Goal: Task Accomplishment & Management: Manage account settings

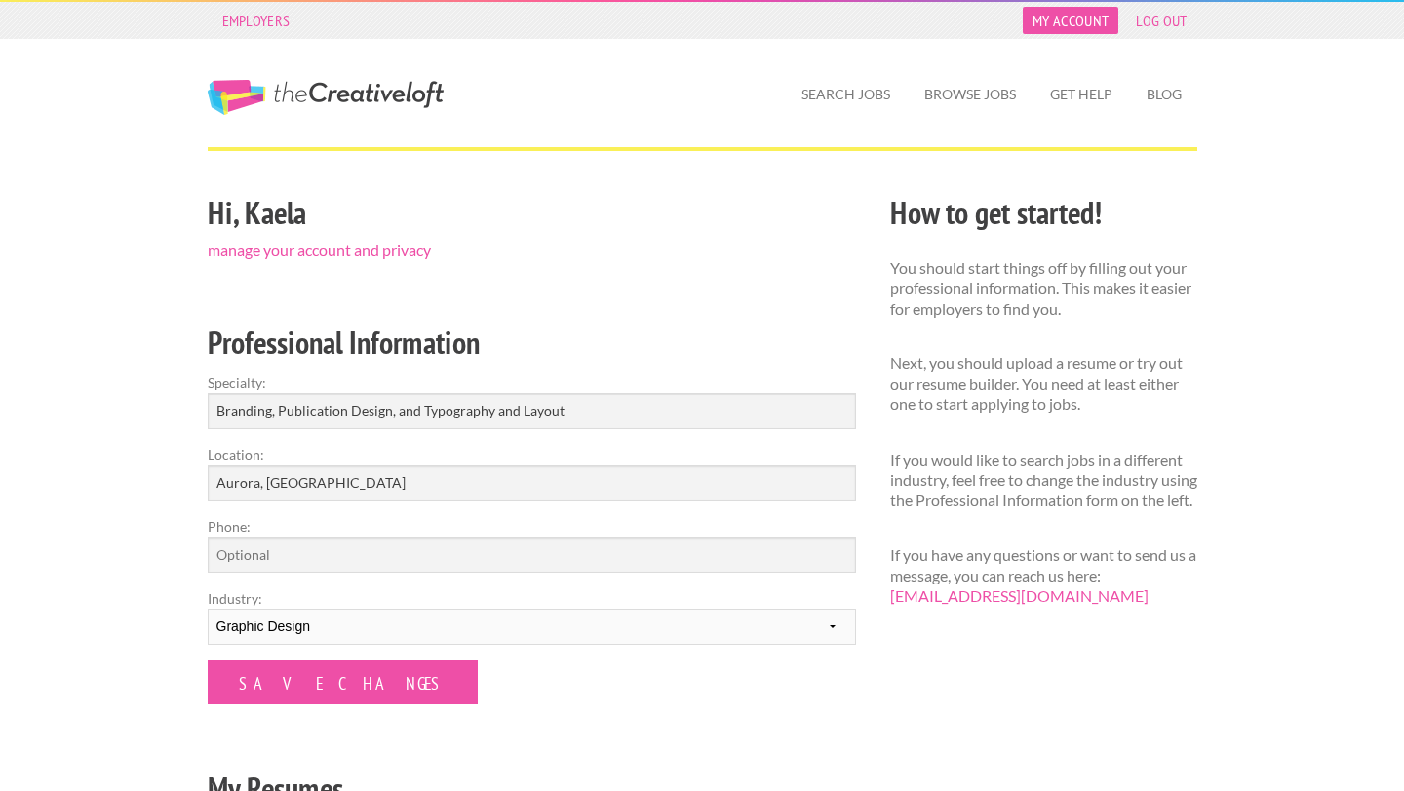
click at [1073, 14] on link "My Account" at bounding box center [1070, 20] width 96 height 27
click at [1081, 84] on link "Get Help" at bounding box center [1081, 94] width 94 height 45
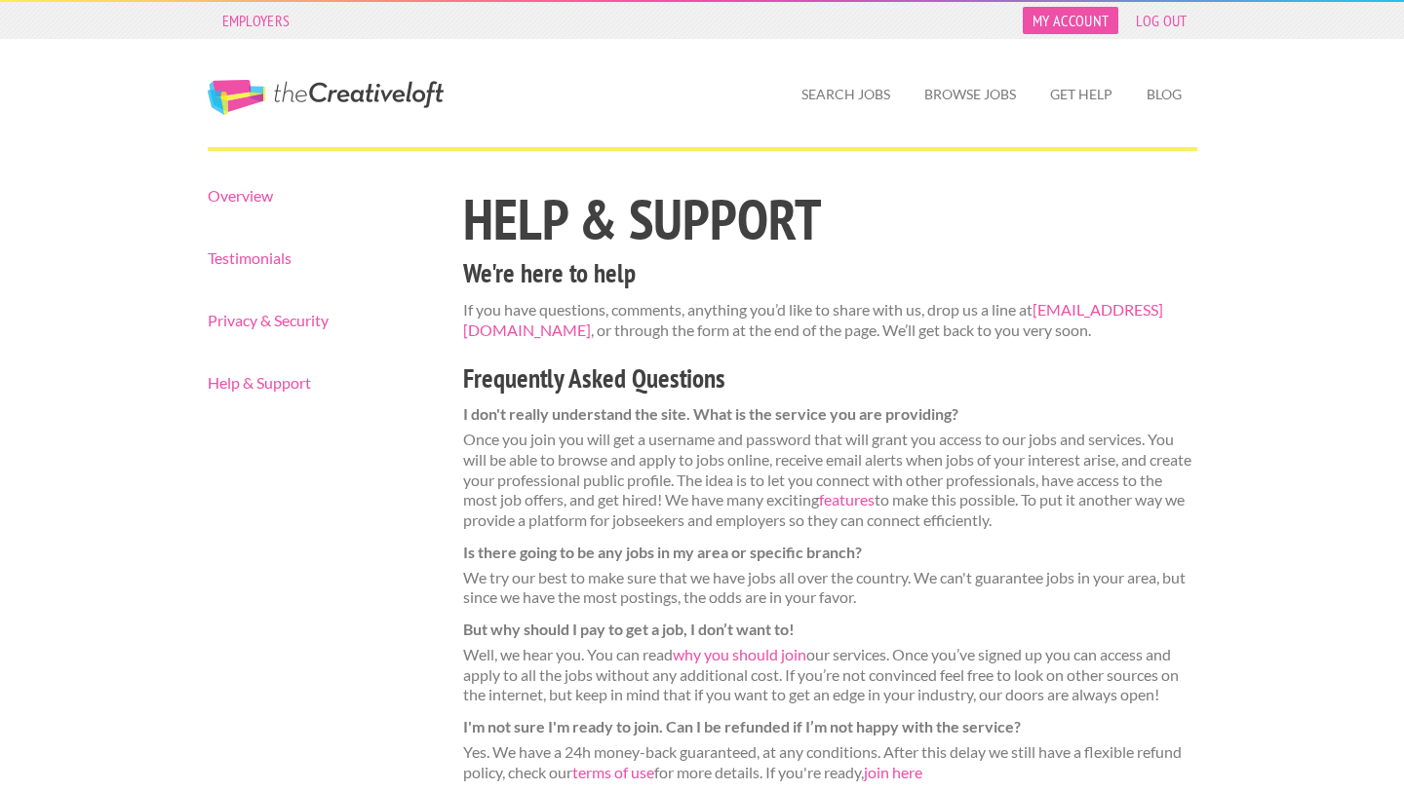
click at [1091, 19] on link "My Account" at bounding box center [1070, 20] width 96 height 27
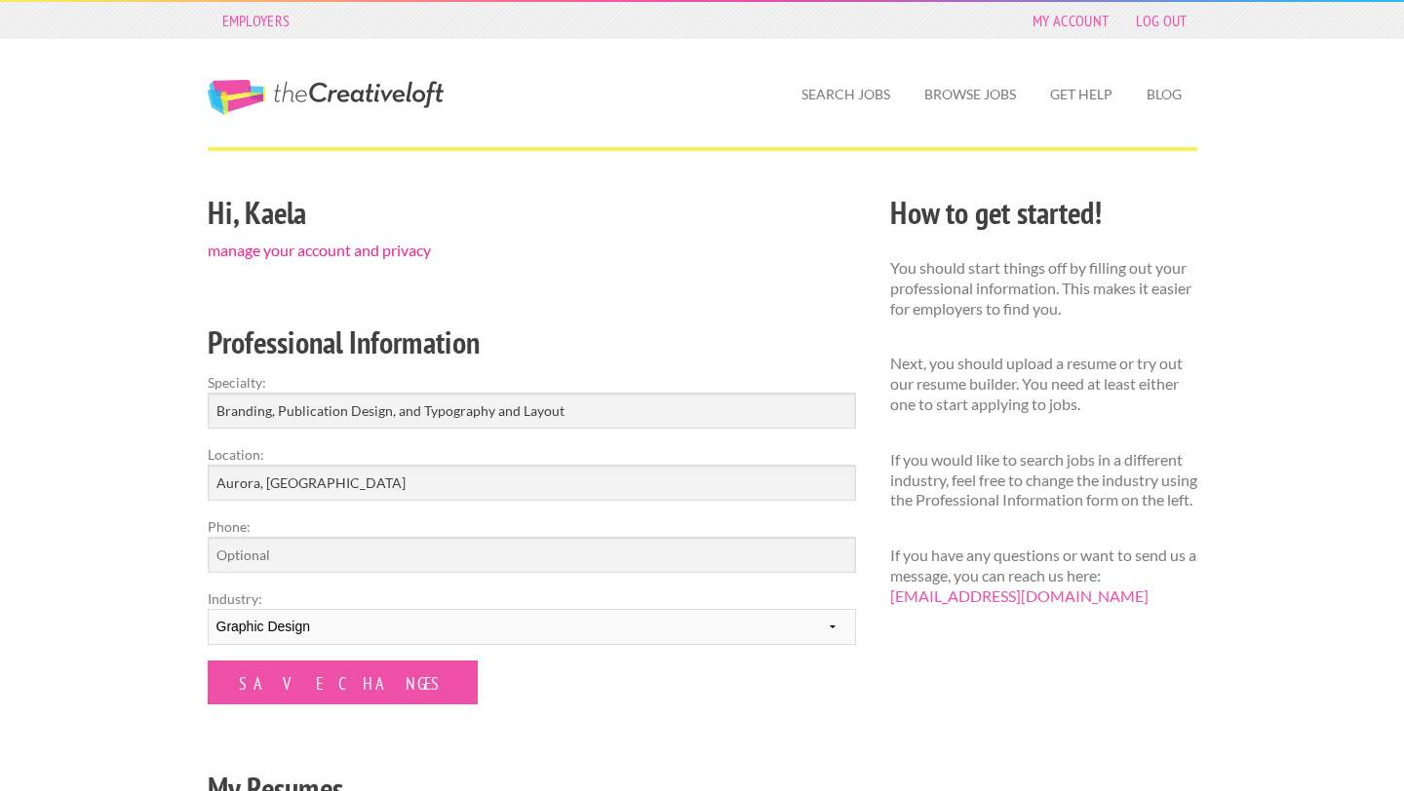
click at [391, 248] on link "manage your account and privacy" at bounding box center [319, 250] width 223 height 19
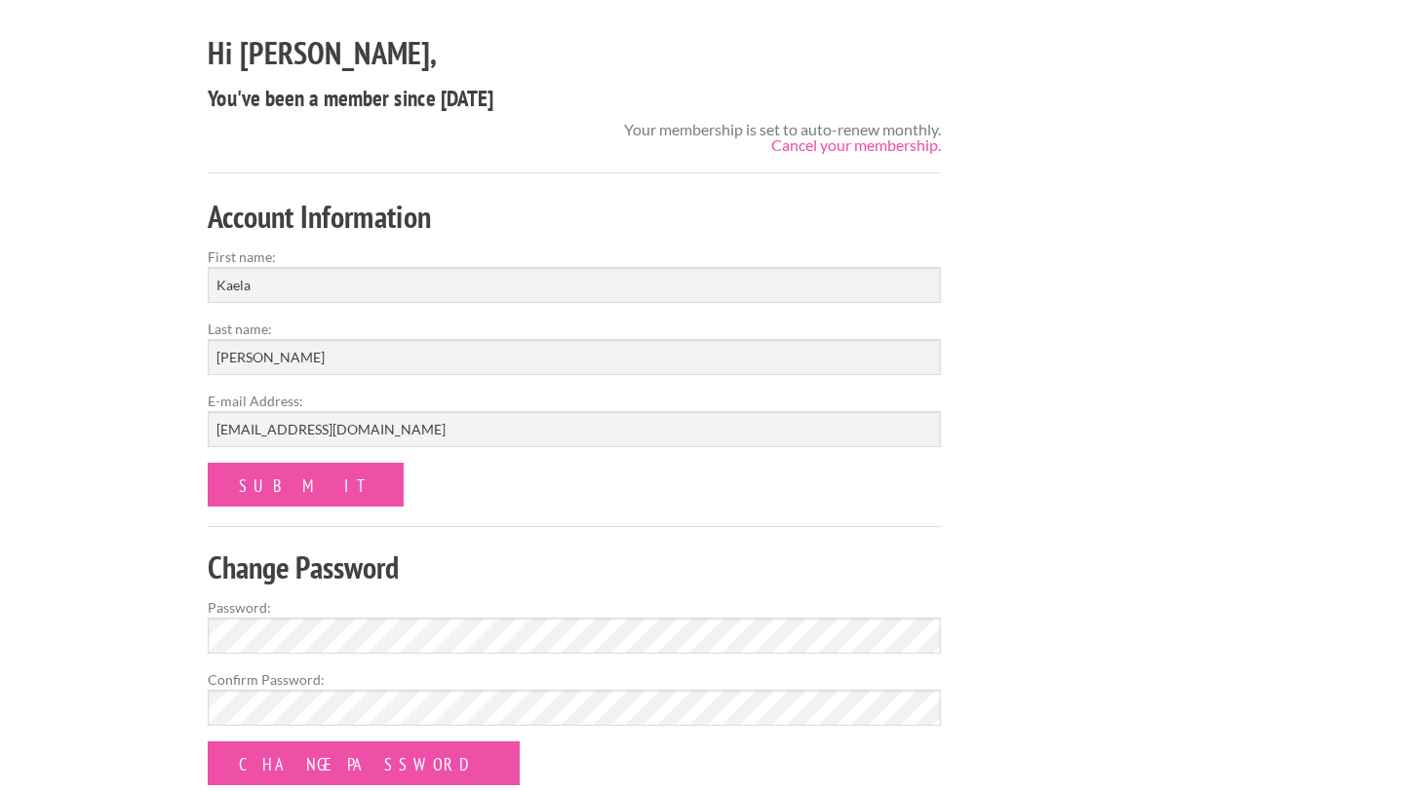
scroll to position [118, 0]
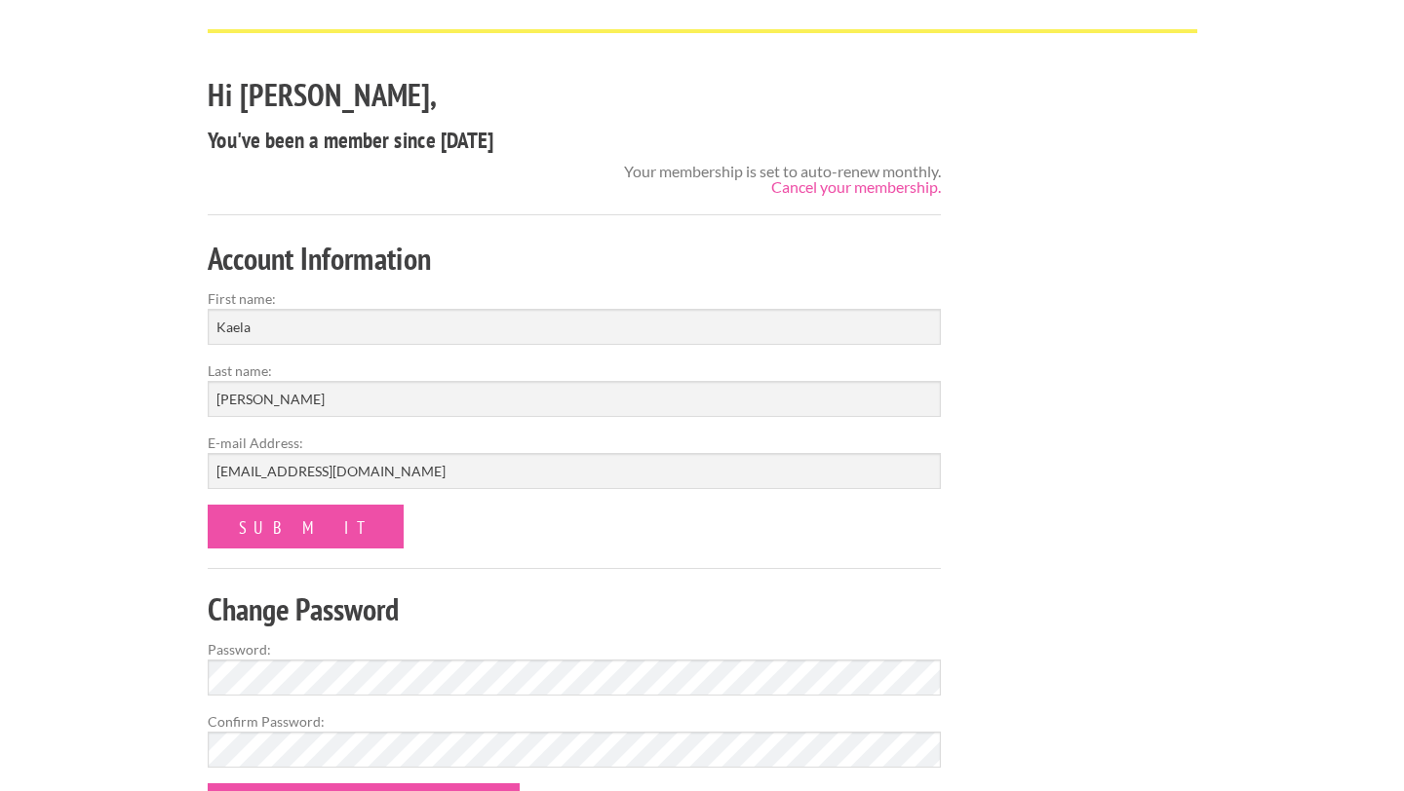
click at [788, 205] on div "Hi Kaela, You've been a member since May 22, 2025 Your membership is set to aut…" at bounding box center [574, 472] width 768 height 804
click at [788, 199] on div "Hi Kaela, You've been a member since May 22, 2025 Your membership is set to aut…" at bounding box center [574, 472] width 768 height 804
click at [788, 189] on link "Cancel your membership." at bounding box center [856, 186] width 170 height 19
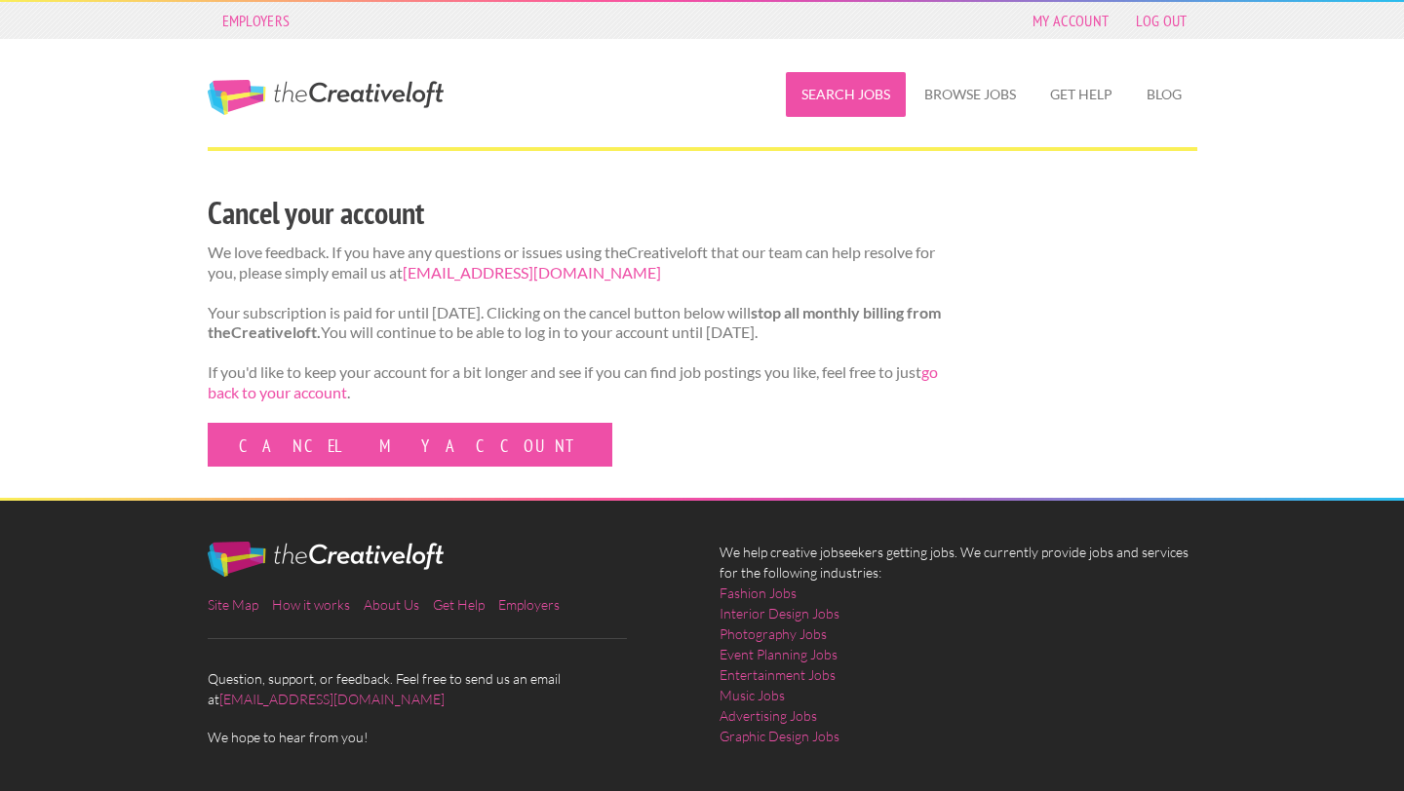
click at [829, 103] on link "Search Jobs" at bounding box center [846, 94] width 120 height 45
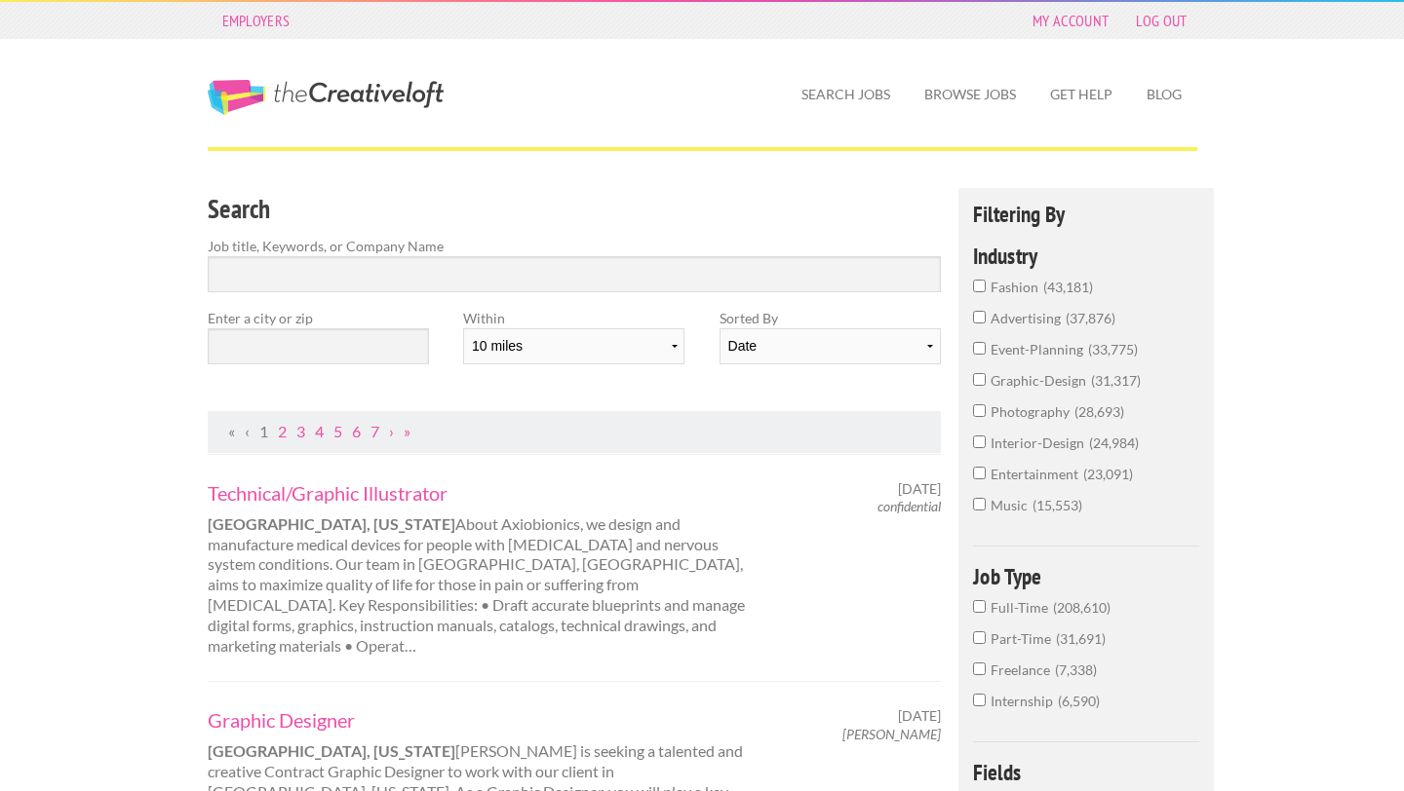
click at [1023, 675] on span "Freelance" at bounding box center [1022, 670] width 64 height 17
click at [985, 675] on input "Freelance 7,338" at bounding box center [979, 669] width 13 height 13
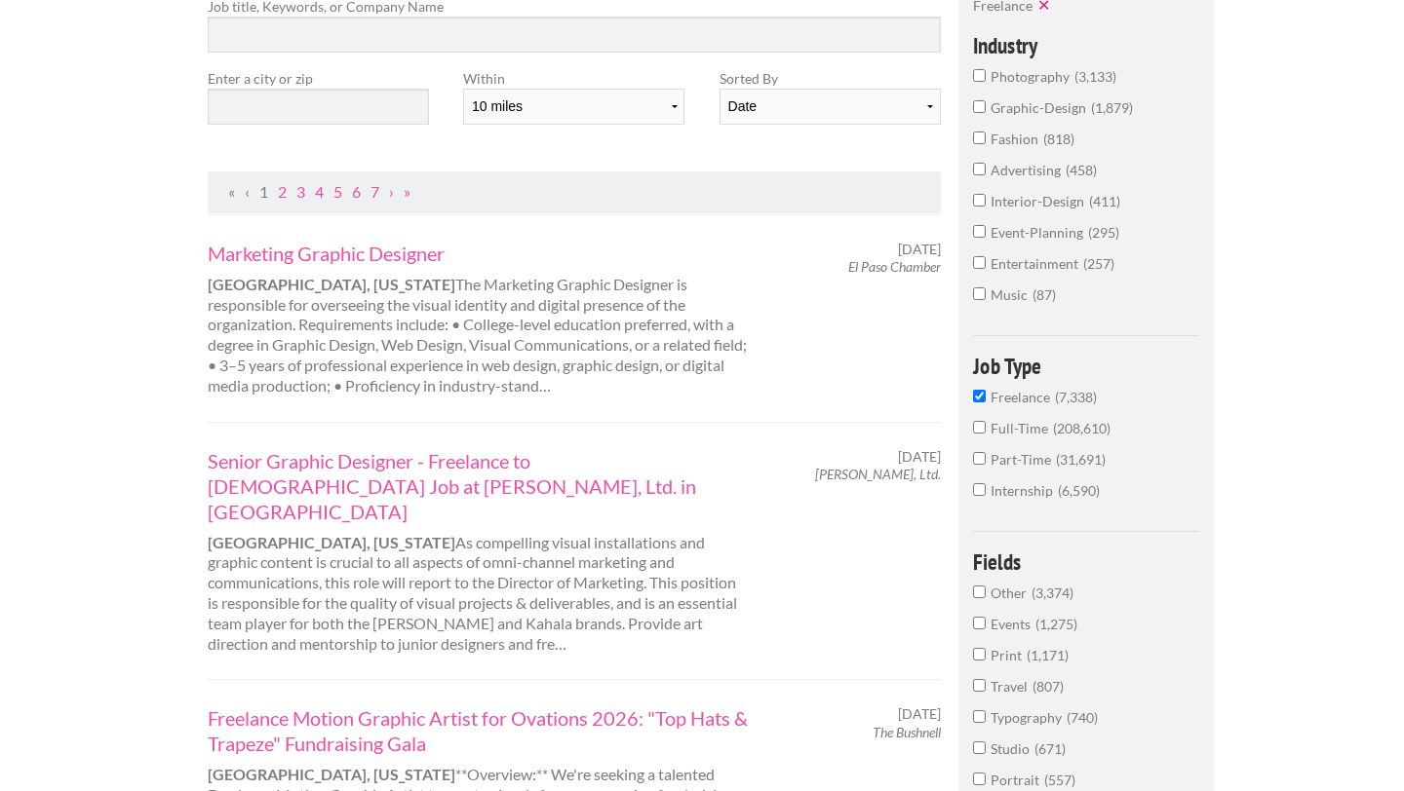
scroll to position [262, 0]
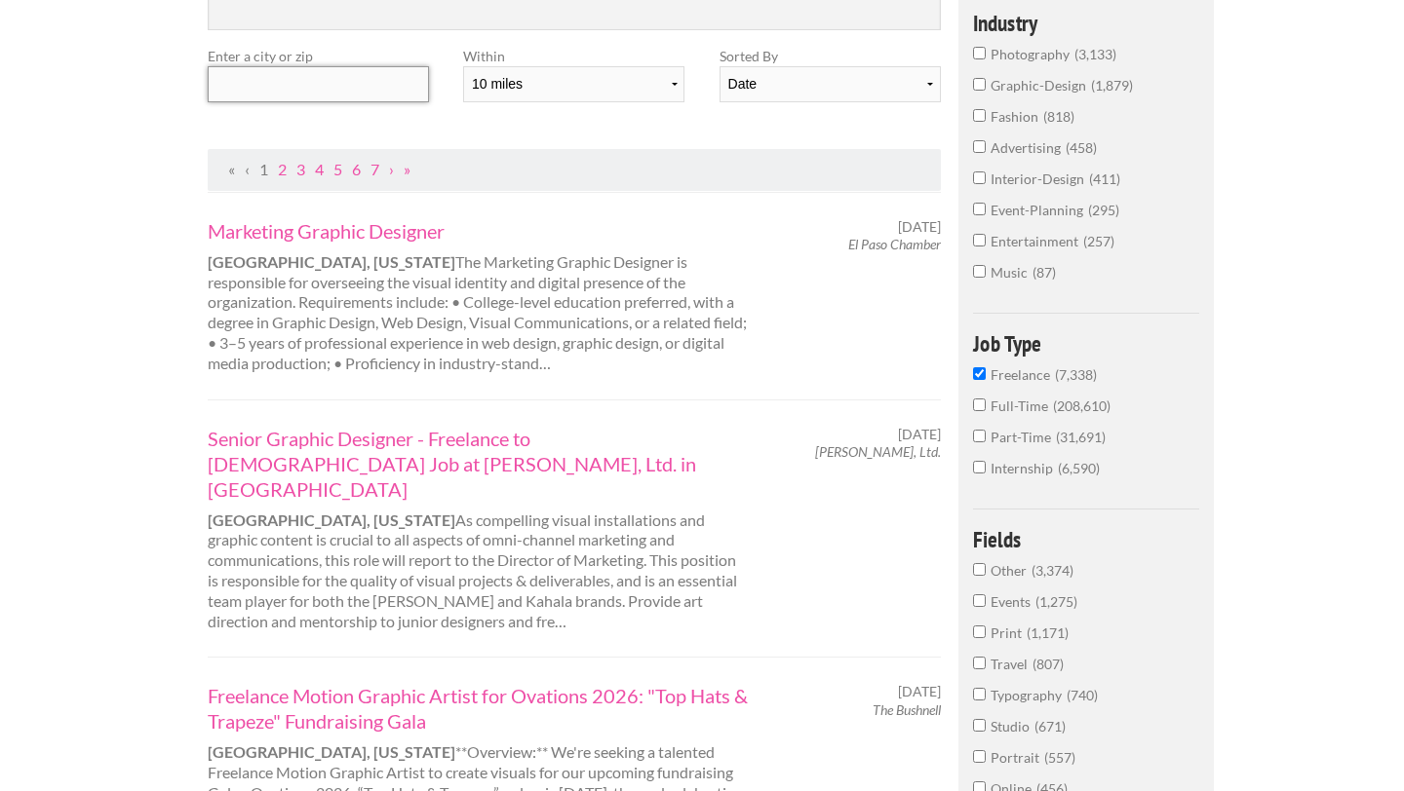
click at [402, 87] on input "text" at bounding box center [318, 84] width 221 height 36
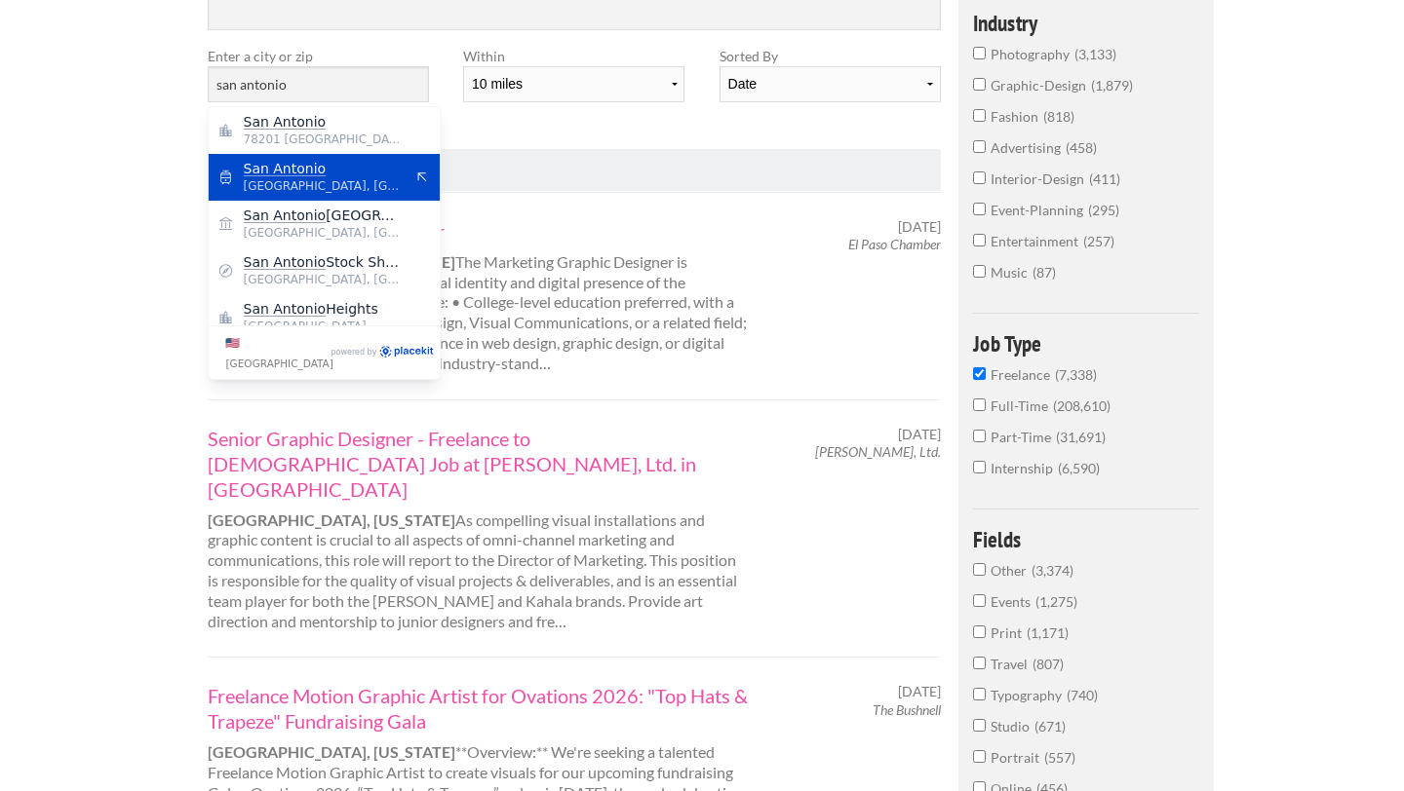
click at [331, 171] on span "San Antonio" at bounding box center [324, 169] width 160 height 18
type input "San Antonio"
